Goal: Task Accomplishment & Management: Use online tool/utility

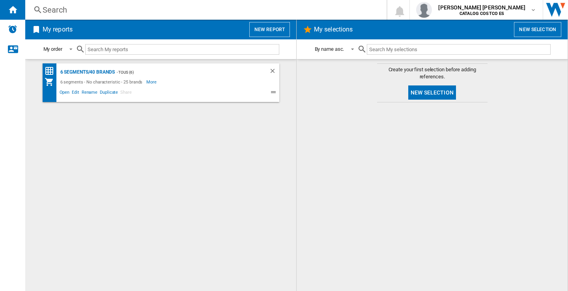
click at [274, 30] on button "New report" at bounding box center [269, 29] width 41 height 15
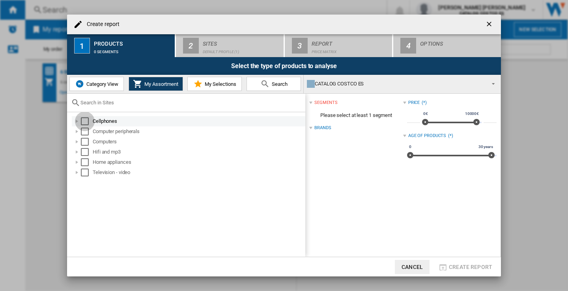
click at [85, 123] on div "Select" at bounding box center [85, 122] width 8 height 8
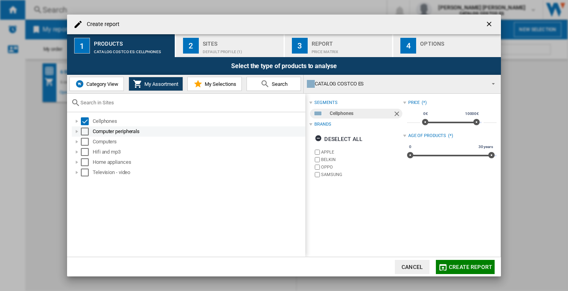
click at [85, 129] on div "Select" at bounding box center [85, 132] width 8 height 8
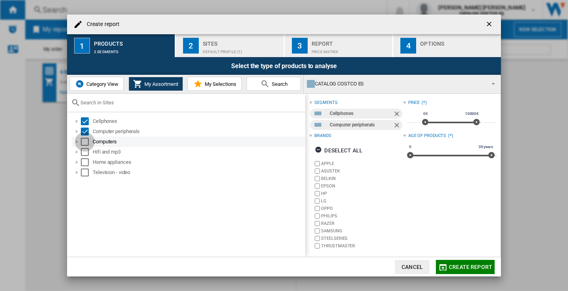
click at [83, 139] on div "Select" at bounding box center [85, 142] width 8 height 8
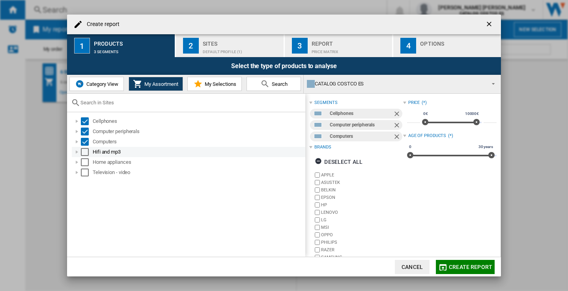
click at [86, 154] on div "Select" at bounding box center [85, 152] width 8 height 8
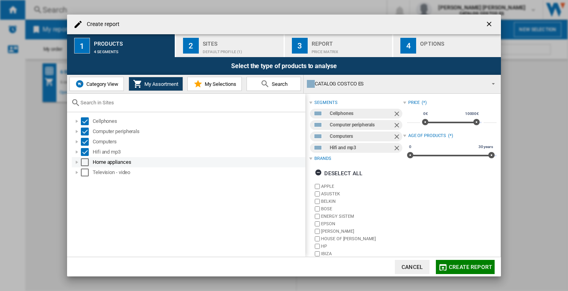
click at [86, 161] on div "Select" at bounding box center [85, 163] width 8 height 8
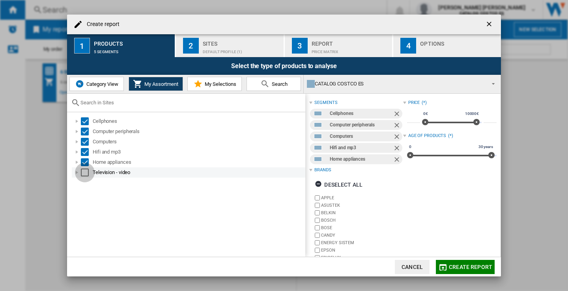
click at [85, 169] on div "Select" at bounding box center [85, 173] width 8 height 8
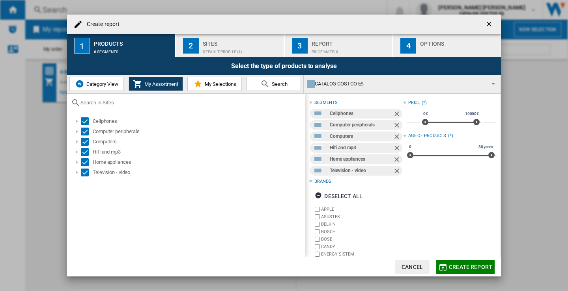
click at [212, 45] on div "Sites" at bounding box center [242, 41] width 78 height 8
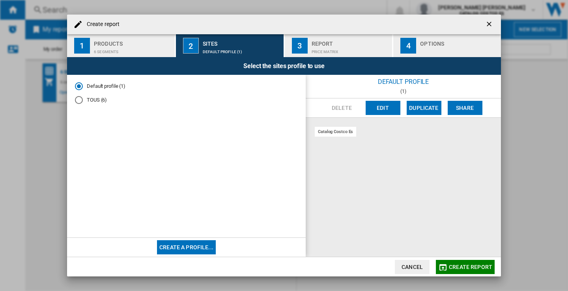
click at [81, 101] on div "TOUS (6)" at bounding box center [79, 100] width 8 height 8
click at [347, 43] on div "Report" at bounding box center [351, 41] width 78 height 8
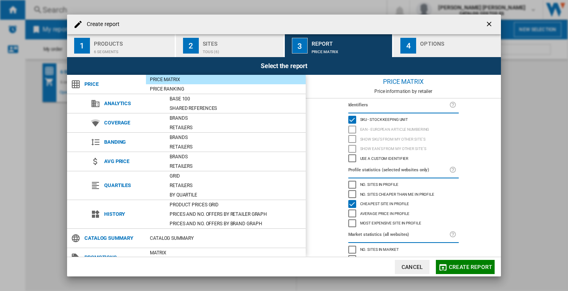
drag, startPoint x: 425, startPoint y: 40, endPoint x: 568, endPoint y: 82, distance: 148.5
click at [426, 40] on div "Options" at bounding box center [459, 41] width 78 height 8
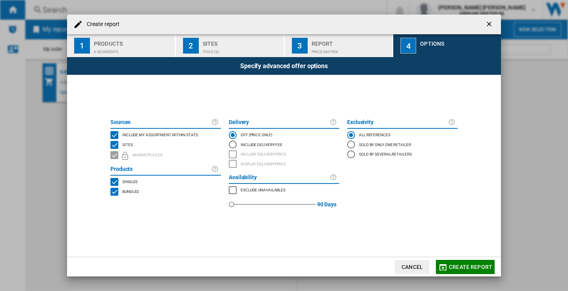
click at [469, 268] on span "Create report" at bounding box center [470, 267] width 43 height 6
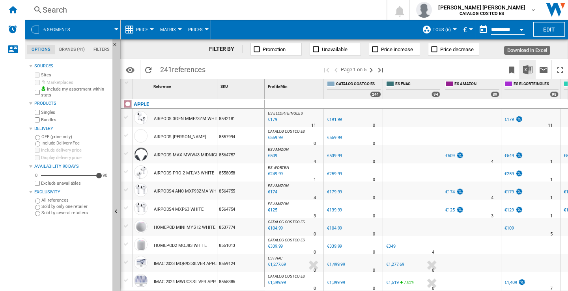
click at [527, 71] on img "Download in Excel" at bounding box center [527, 69] width 9 height 9
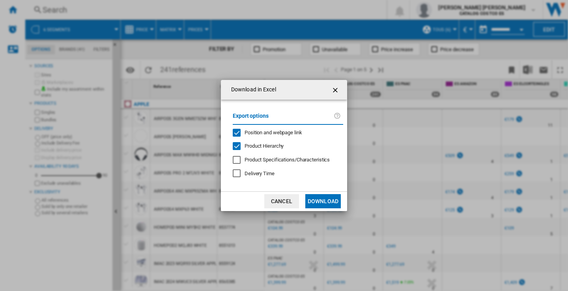
click at [324, 201] on button "Download" at bounding box center [322, 201] width 35 height 14
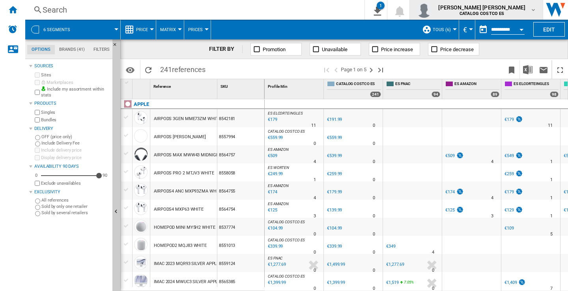
click at [533, 9] on md-icon "button" at bounding box center [533, 10] width 6 height 6
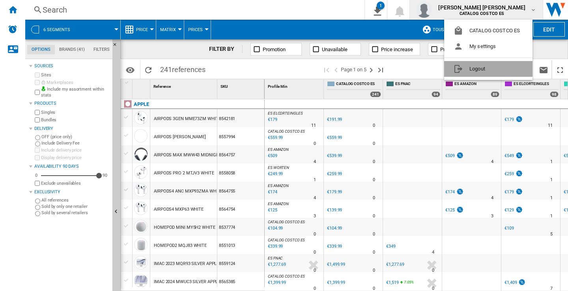
click at [475, 69] on button "Logout" at bounding box center [488, 69] width 88 height 16
